Goal: Information Seeking & Learning: Learn about a topic

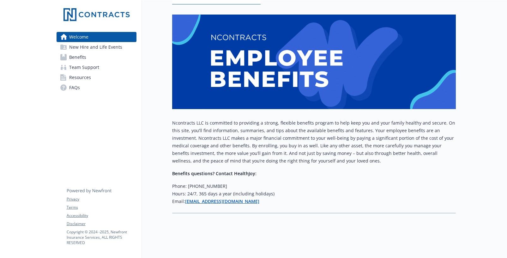
scroll to position [78, 0]
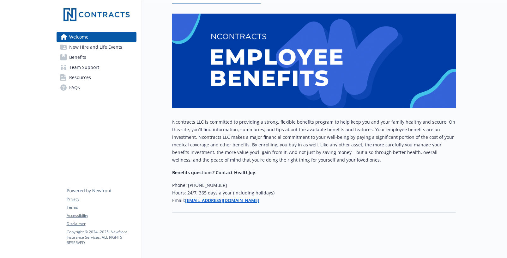
click at [86, 56] on link "Benefits" at bounding box center [97, 57] width 80 height 10
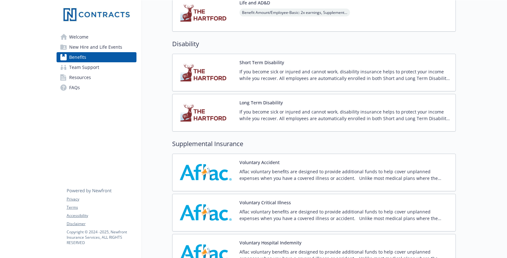
scroll to position [425, 0]
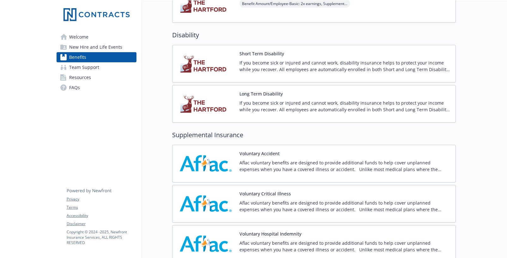
click at [234, 62] on div "Short Term Disability If you become sick or injured and cannot work, disability…" at bounding box center [314, 63] width 273 height 27
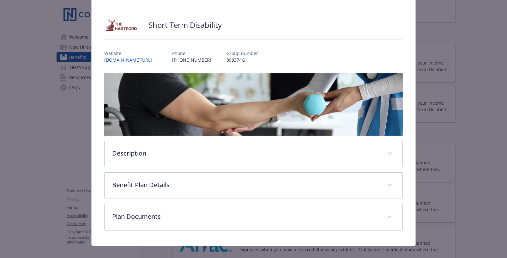
scroll to position [41, 0]
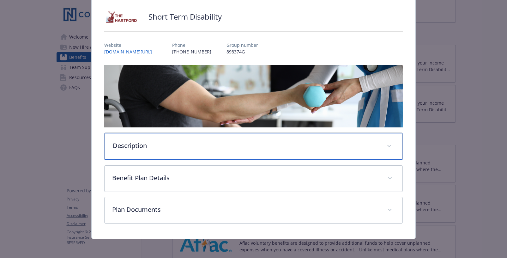
click at [237, 148] on p "Description" at bounding box center [246, 145] width 266 height 9
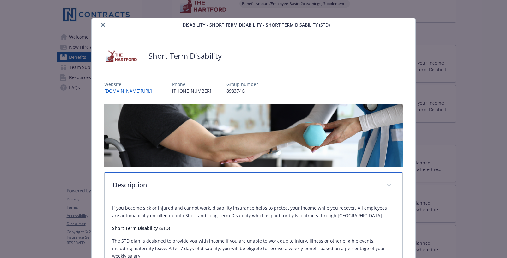
scroll to position [0, 0]
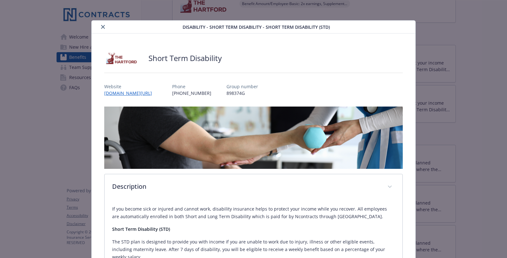
click at [103, 26] on icon "close" at bounding box center [103, 27] width 4 height 4
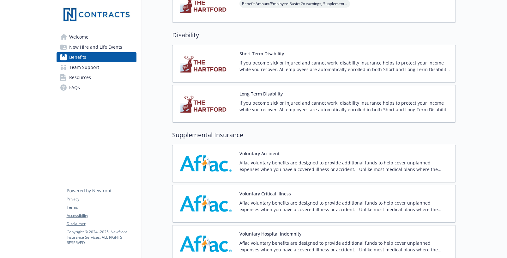
click at [252, 100] on p "If you become sick or injured and cannot work, disability insurance helps to pr…" at bounding box center [345, 106] width 211 height 13
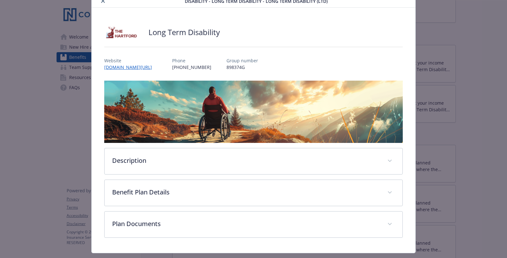
scroll to position [41, 0]
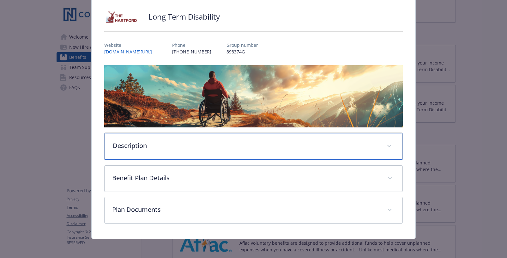
click at [183, 153] on div "Description" at bounding box center [254, 146] width 298 height 27
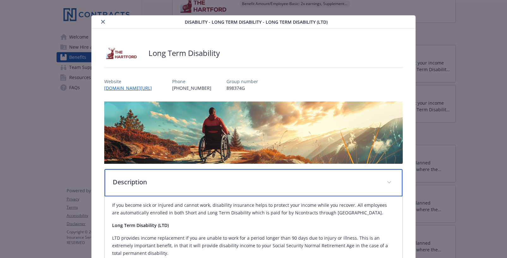
scroll to position [0, 0]
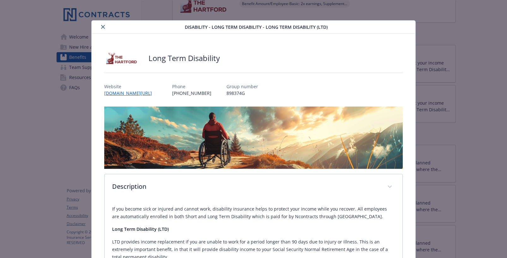
click at [104, 26] on icon "close" at bounding box center [103, 27] width 4 height 4
